Goal: Find specific page/section: Find specific page/section

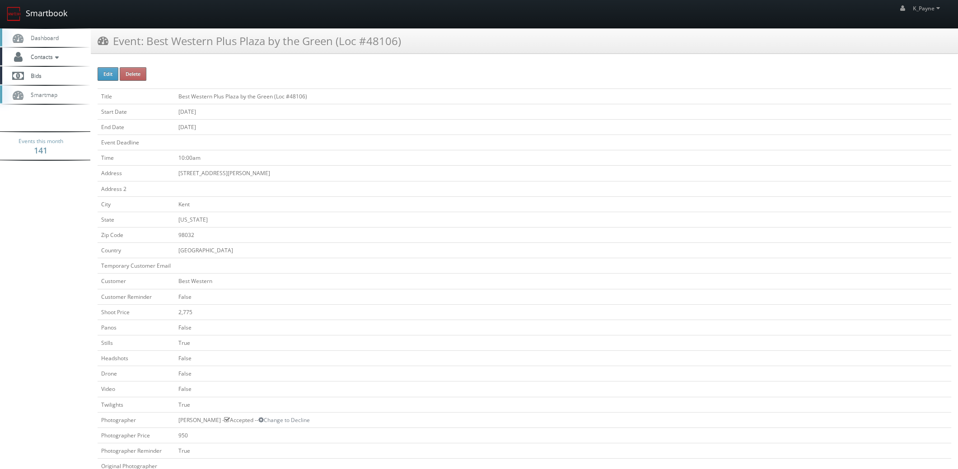
click at [56, 11] on link "Smartbook" at bounding box center [37, 14] width 74 height 28
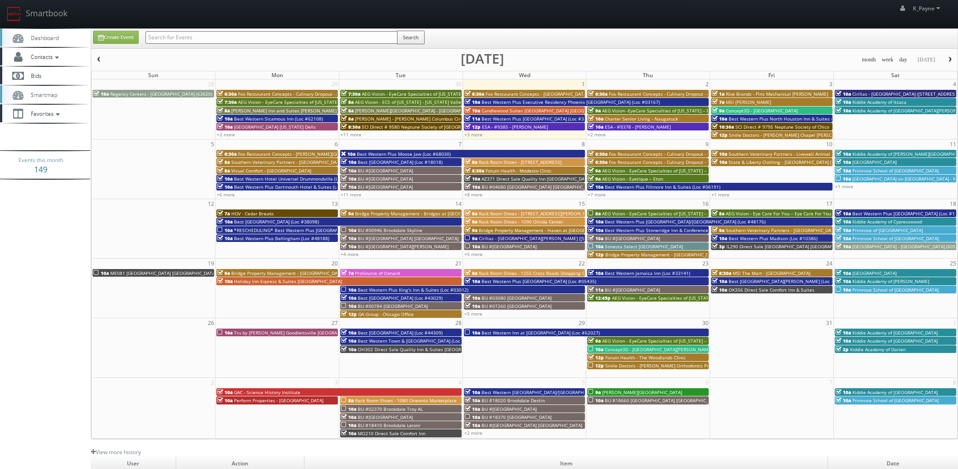
click at [209, 34] on input "text" at bounding box center [271, 37] width 252 height 13
type input "in546"
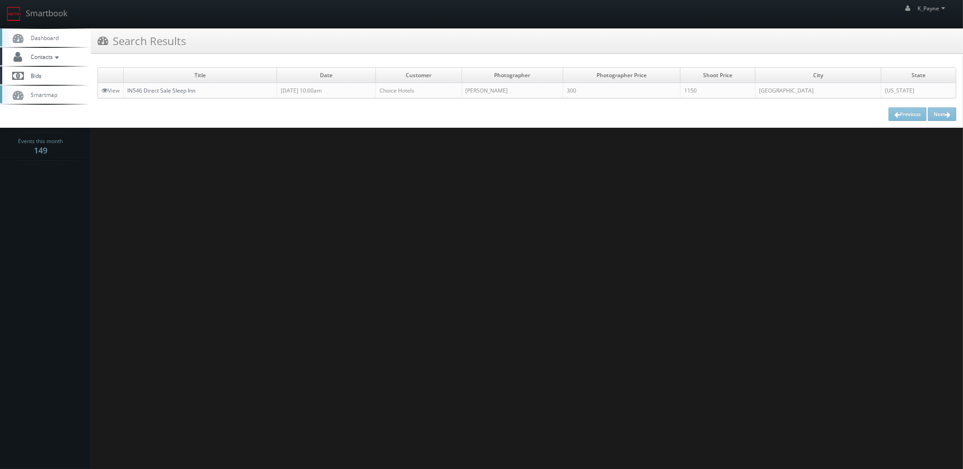
click at [157, 91] on link "IN546 Direct Sale Sleep Inn" at bounding box center [161, 91] width 68 height 8
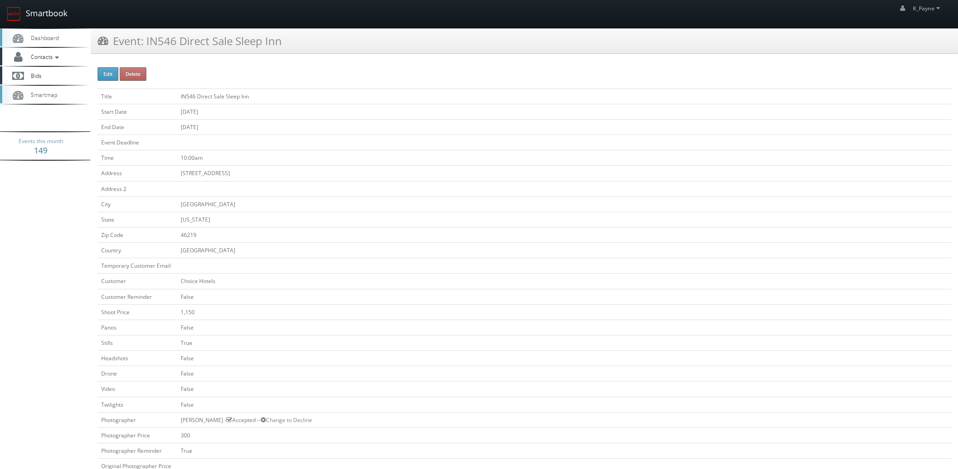
click at [41, 8] on link "Smartbook" at bounding box center [37, 14] width 74 height 28
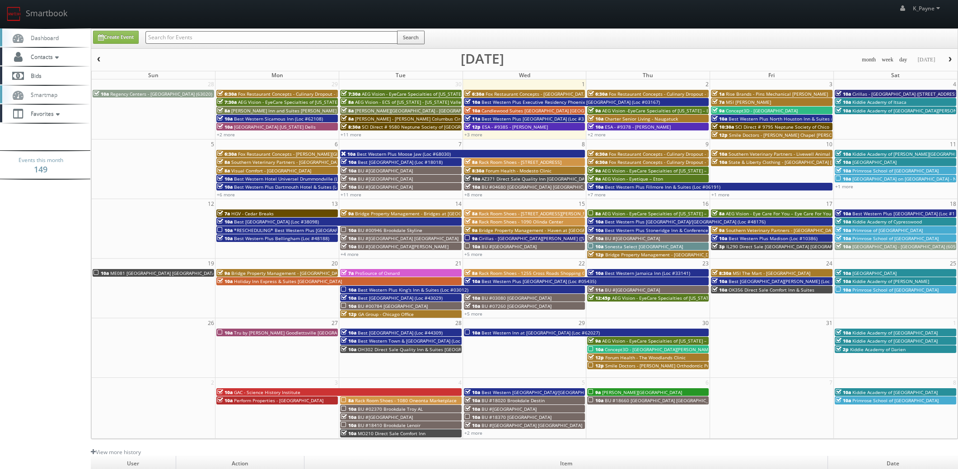
click at [154, 35] on input "text" at bounding box center [271, 37] width 252 height 13
type input "laredo"
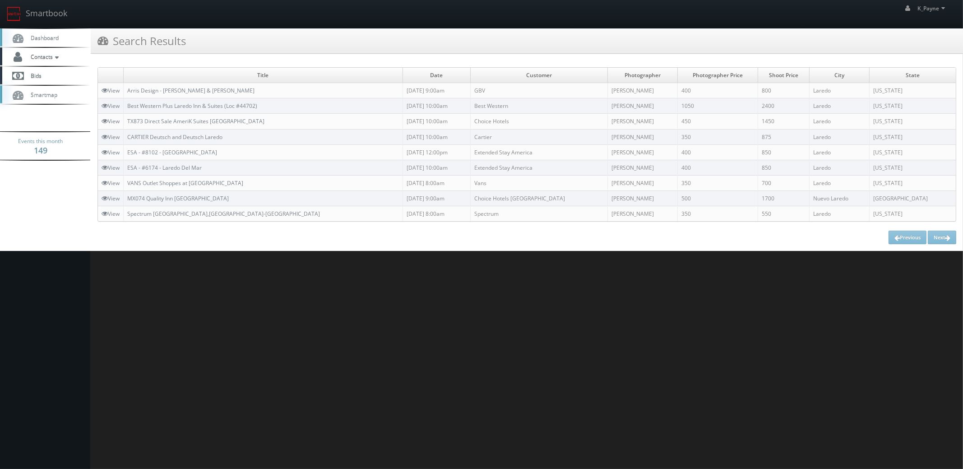
drag, startPoint x: 270, startPoint y: 104, endPoint x: 260, endPoint y: 104, distance: 9.9
click at [260, 104] on td "Best Western Plus Laredo Inn & Suites (Loc #44702)" at bounding box center [263, 105] width 279 height 15
click at [225, 106] on link "Best Western Plus Laredo Inn & Suites (Loc #44702)" at bounding box center [192, 106] width 130 height 8
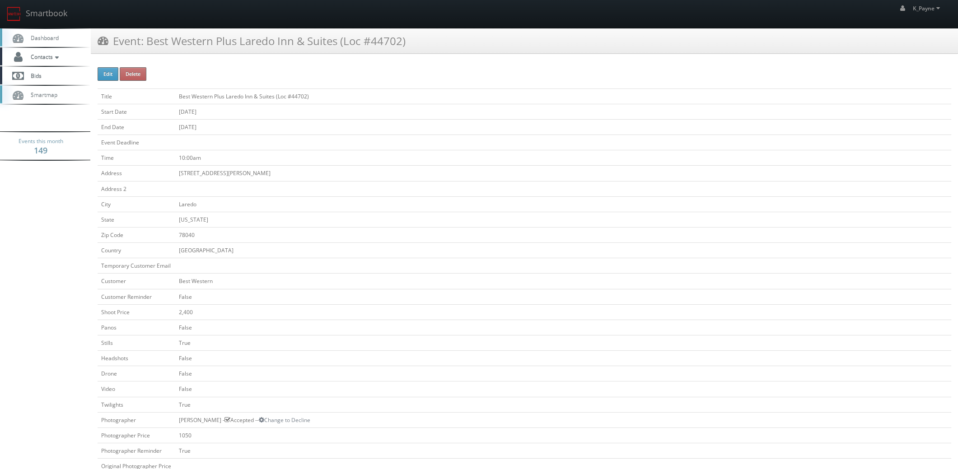
drag, startPoint x: 336, startPoint y: 39, endPoint x: 149, endPoint y: 41, distance: 187.4
click at [149, 41] on h3 "Event: Best Western Plus Laredo Inn & Suites (Loc #44702)" at bounding box center [252, 41] width 308 height 16
copy h3 "Best Western Plus Laredo Inn & Suites"
click at [419, 28] on nav "Smartbook Toggle Side Navigation Toggle Top Navigation K_Payne K_Payne Profile …" at bounding box center [479, 14] width 958 height 28
drag, startPoint x: 399, startPoint y: 40, endPoint x: 145, endPoint y: 51, distance: 253.5
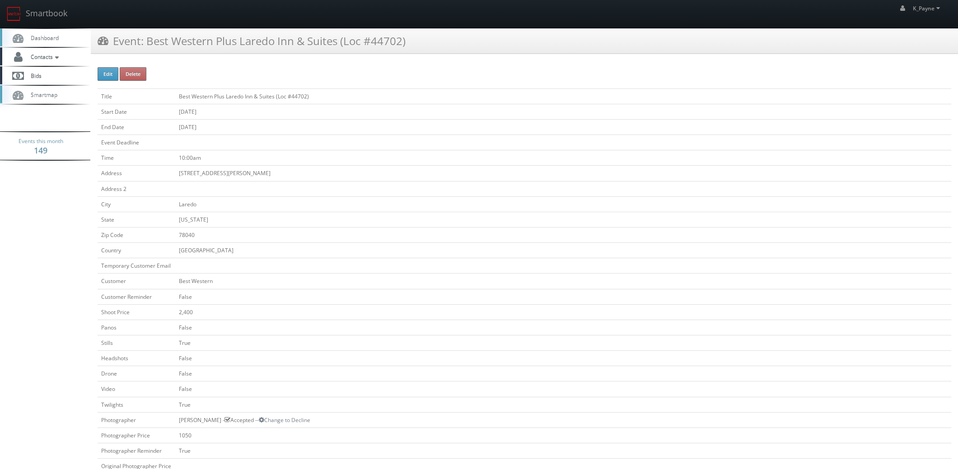
click at [145, 51] on div "Event: Best Western Plus Laredo Inn & Suites (Loc #44702)" at bounding box center [524, 40] width 867 height 25
copy h3 "Best Western Plus Laredo Inn & Suites (Loc #44702)"
drag, startPoint x: 659, startPoint y: 250, endPoint x: 642, endPoint y: 252, distance: 16.8
click at [659, 250] on td "[GEOGRAPHIC_DATA]" at bounding box center [563, 250] width 776 height 15
click at [43, 7] on link "Smartbook" at bounding box center [37, 14] width 74 height 28
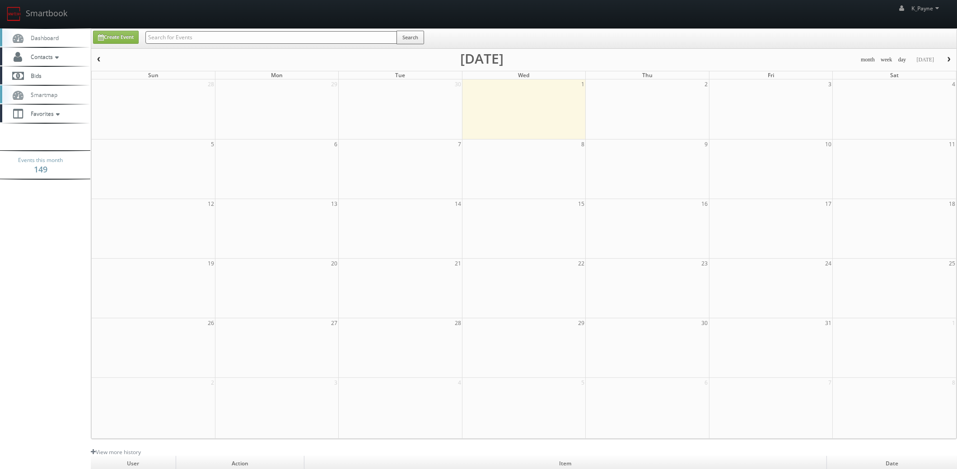
click at [187, 37] on input "text" at bounding box center [270, 37] width 251 height 13
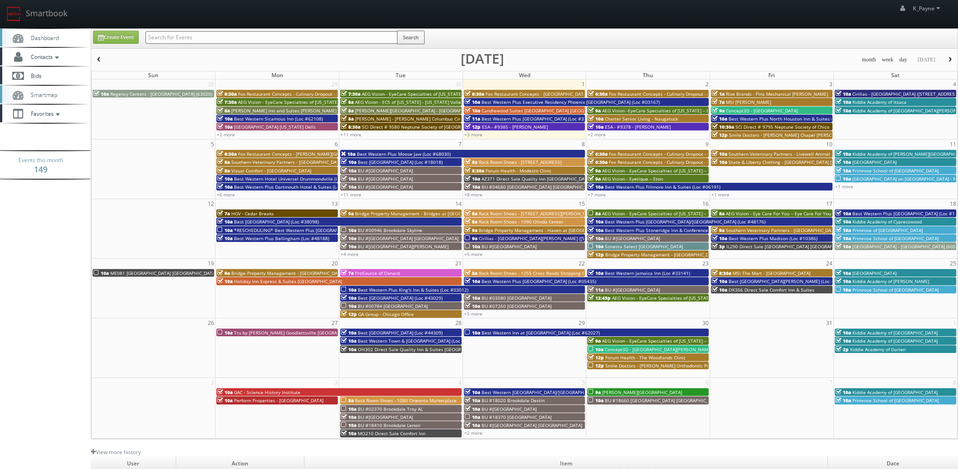
paste input "Forum Health - Hormones by Design - New Braunfels Clinic"
type input "Forum Health - Hormones by Design - New Braunfels Clinic"
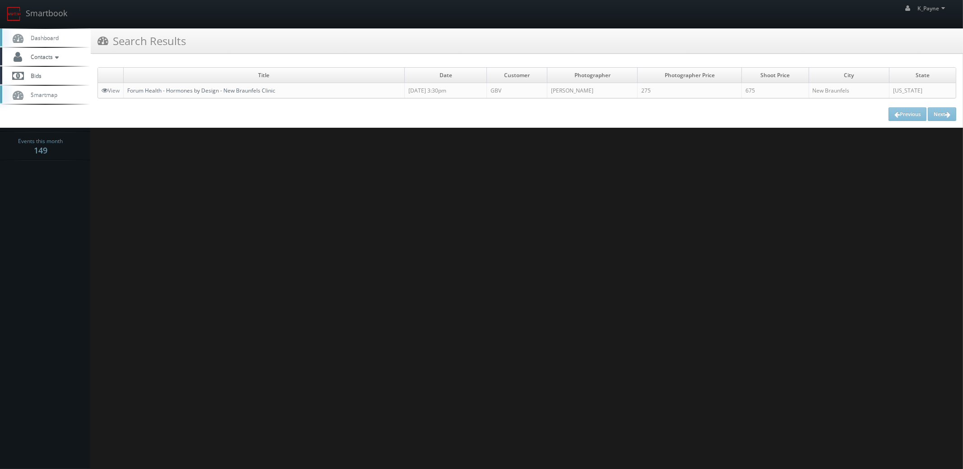
click at [207, 91] on link "Forum Health - Hormones by Design - New Braunfels Clinic" at bounding box center [201, 91] width 148 height 8
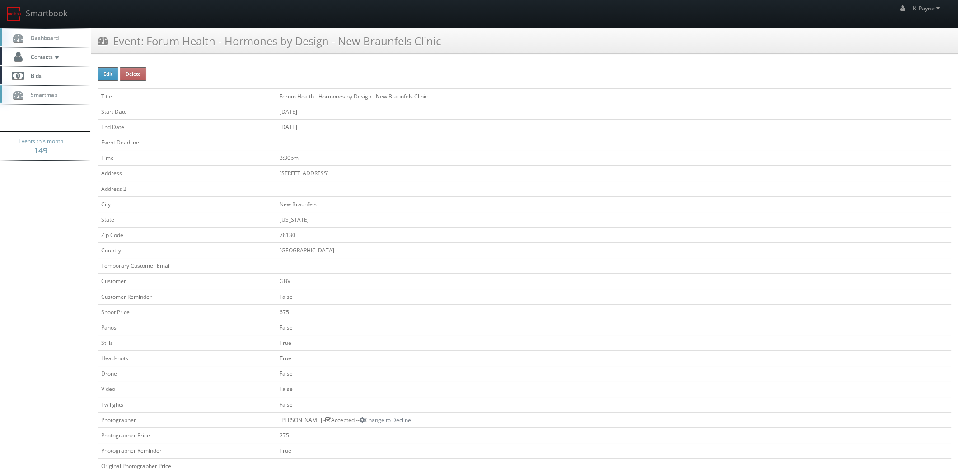
drag, startPoint x: 461, startPoint y: 38, endPoint x: 146, endPoint y: 50, distance: 314.9
click at [146, 50] on div "Event: Forum Health - Hormones by Design - New Braunfels Clinic" at bounding box center [524, 40] width 867 height 25
copy h3 "Forum Health - Hormones by Design - New Braunfels Clinic"
